Goal: Navigation & Orientation: Find specific page/section

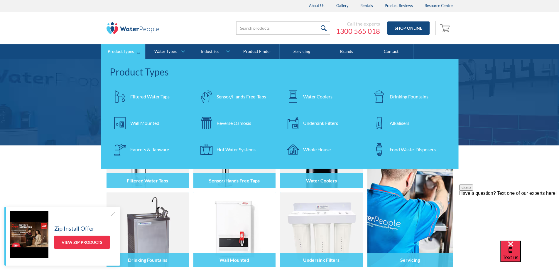
click at [323, 121] on div "Undersink Filters" at bounding box center [320, 122] width 35 height 7
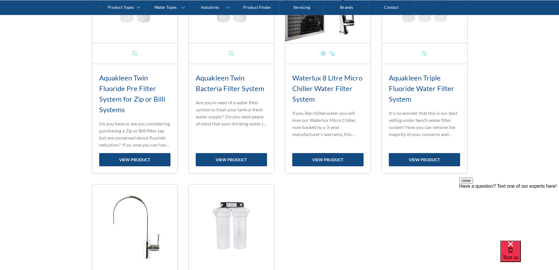
scroll to position [294, 0]
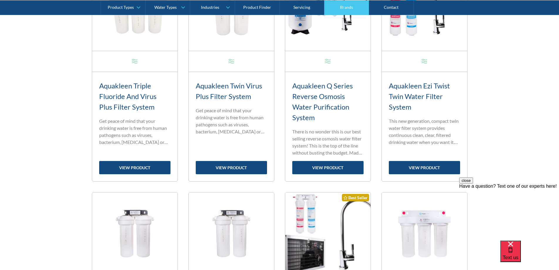
click at [347, 6] on link "Brands" at bounding box center [346, 7] width 45 height 15
